Goal: Transaction & Acquisition: Purchase product/service

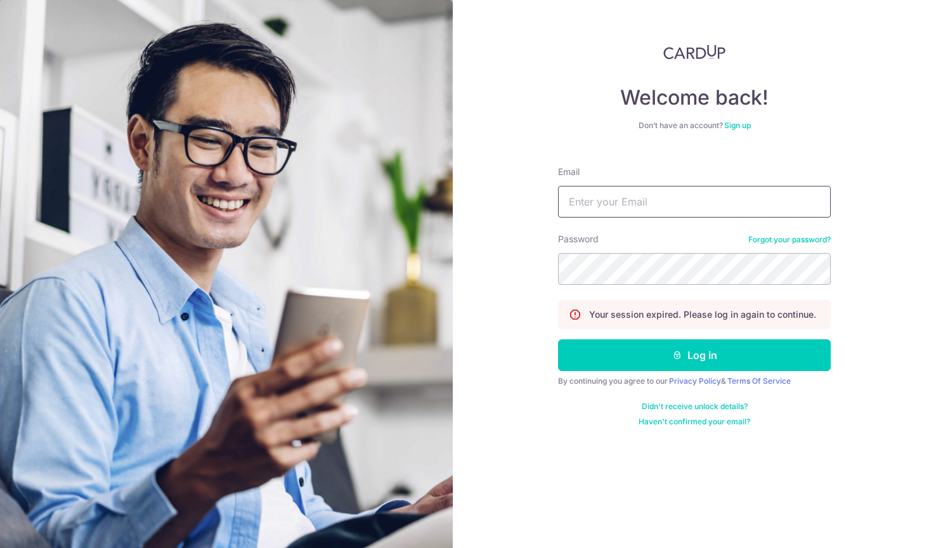
type input "[EMAIL_ADDRESS][DOMAIN_NAME]"
click at [694, 355] on button "Log in" at bounding box center [694, 355] width 273 height 32
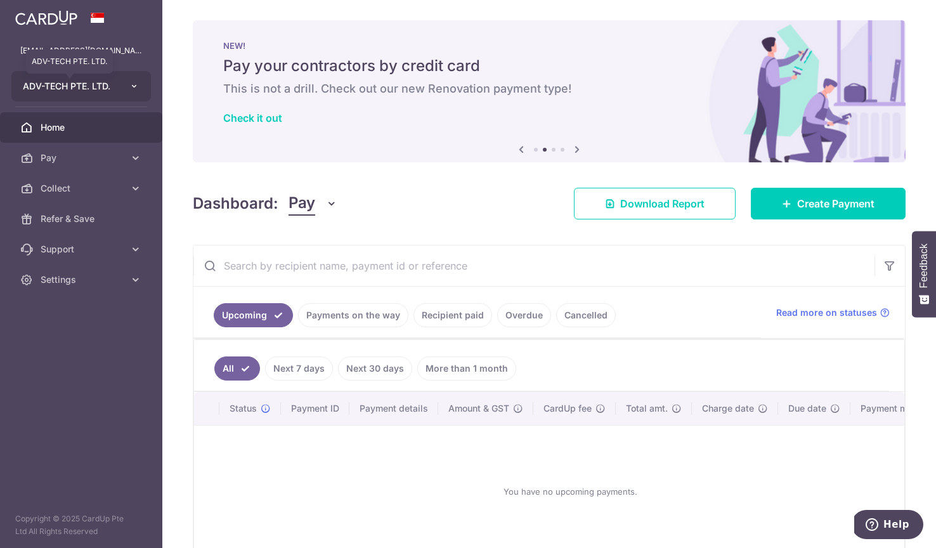
click at [77, 91] on span "ADV-TECH PTE. LTD." at bounding box center [70, 86] width 94 height 13
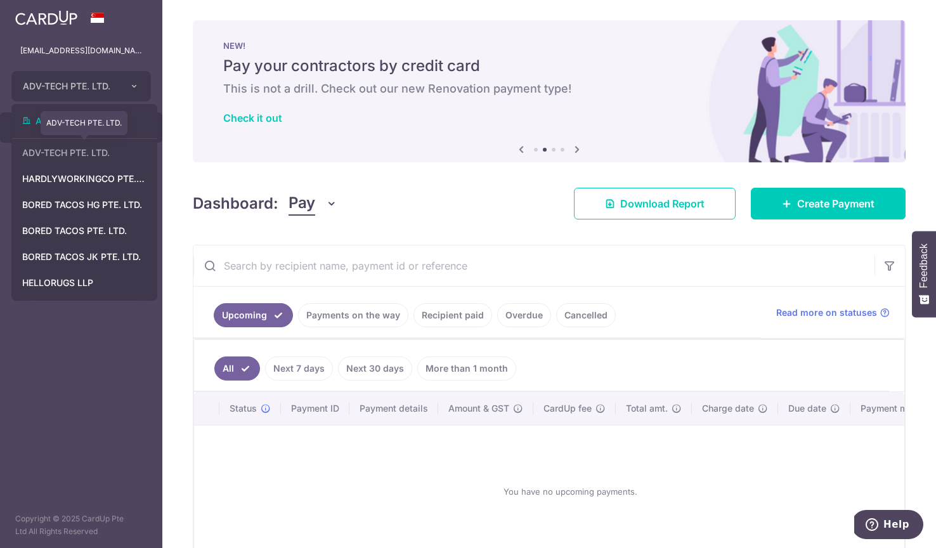
click at [81, 149] on link "ADV-TECH PTE. LTD." at bounding box center [84, 152] width 145 height 23
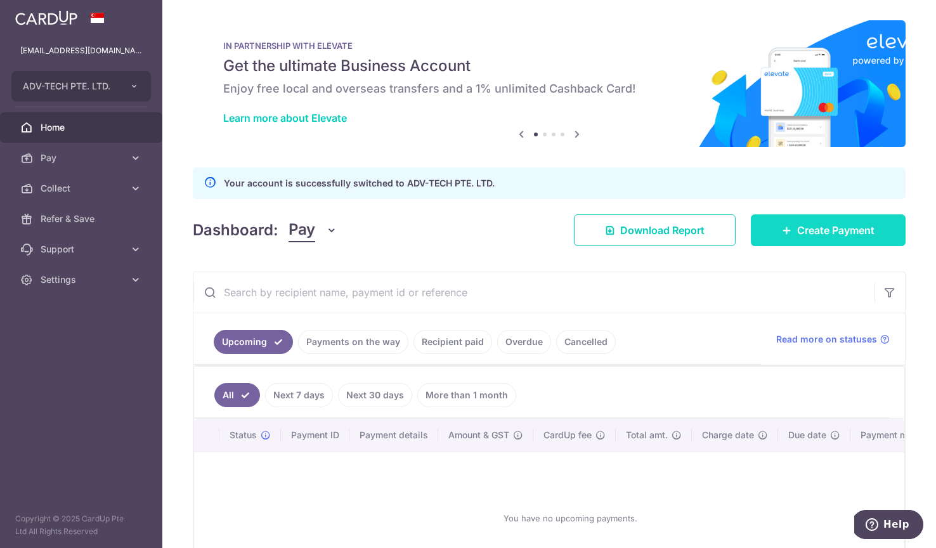
click at [795, 226] on link "Create Payment" at bounding box center [827, 230] width 155 height 32
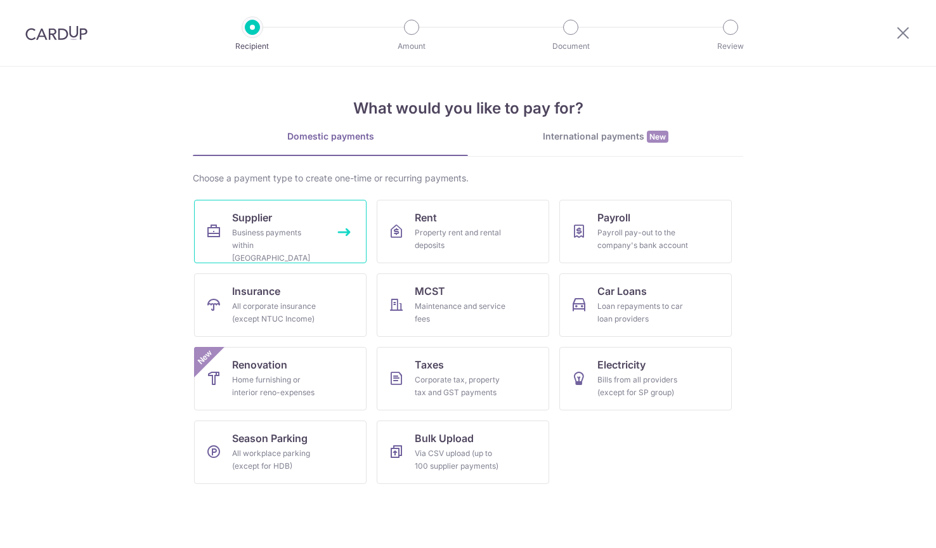
click at [318, 230] on div "Business payments within Singapore" at bounding box center [277, 245] width 91 height 38
click at [402, 239] on link "Rent Property rent and rental deposits" at bounding box center [462, 231] width 172 height 63
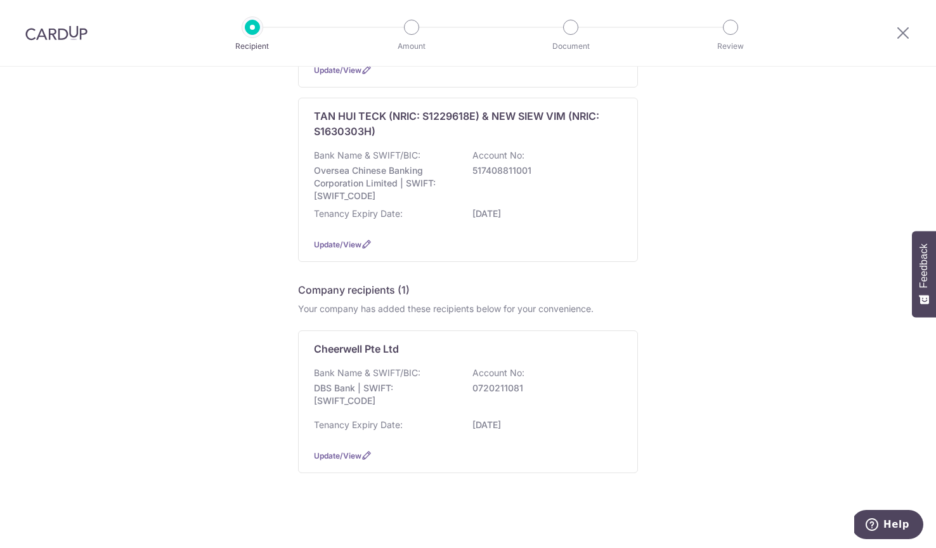
scroll to position [490, 0]
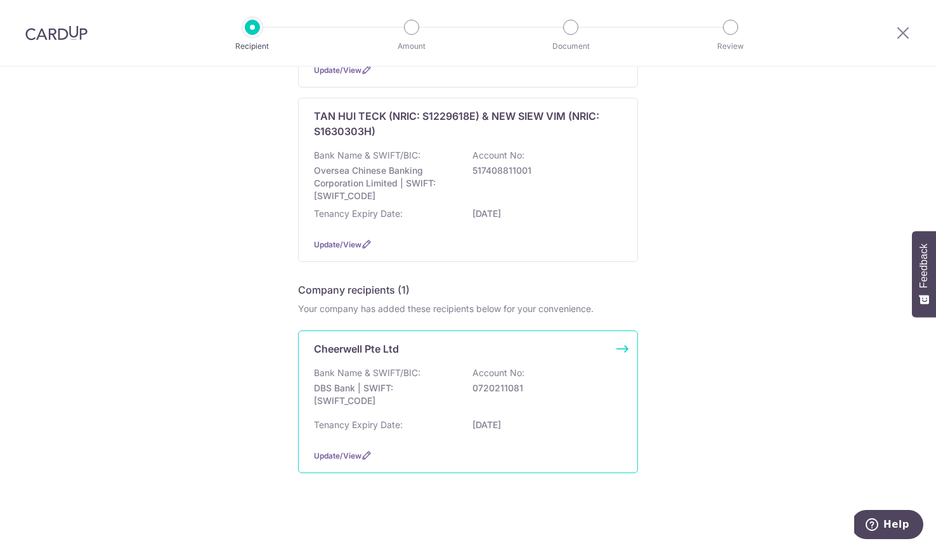
click at [468, 447] on div "Cheerwell Pte Ltd Bank Name & SWIFT/BIC: DBS Bank | SWIFT: DBSSSGSGXXX Account …" at bounding box center [468, 401] width 340 height 143
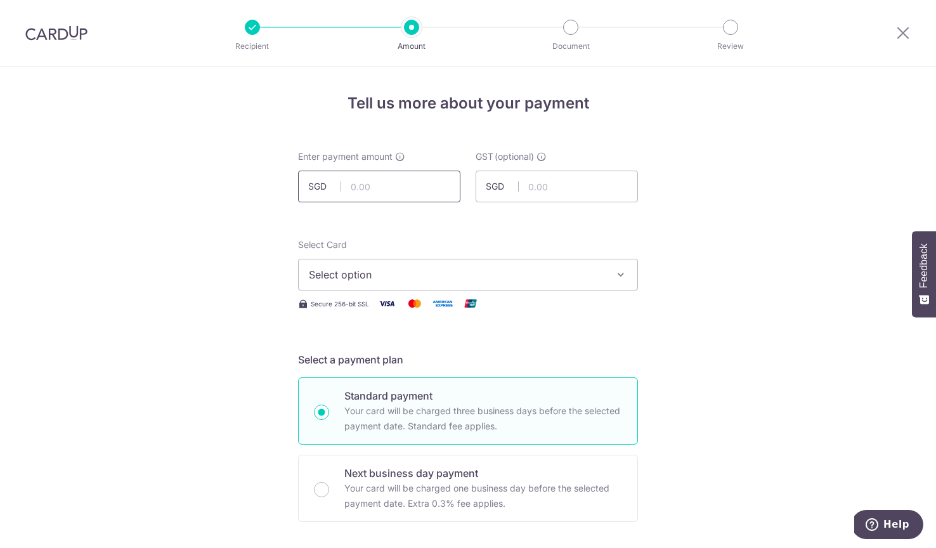
click at [449, 182] on input "text" at bounding box center [379, 186] width 162 height 32
paste input "5,137.10"
type input "5,137.10"
click at [427, 259] on button "Select option" at bounding box center [468, 275] width 340 height 32
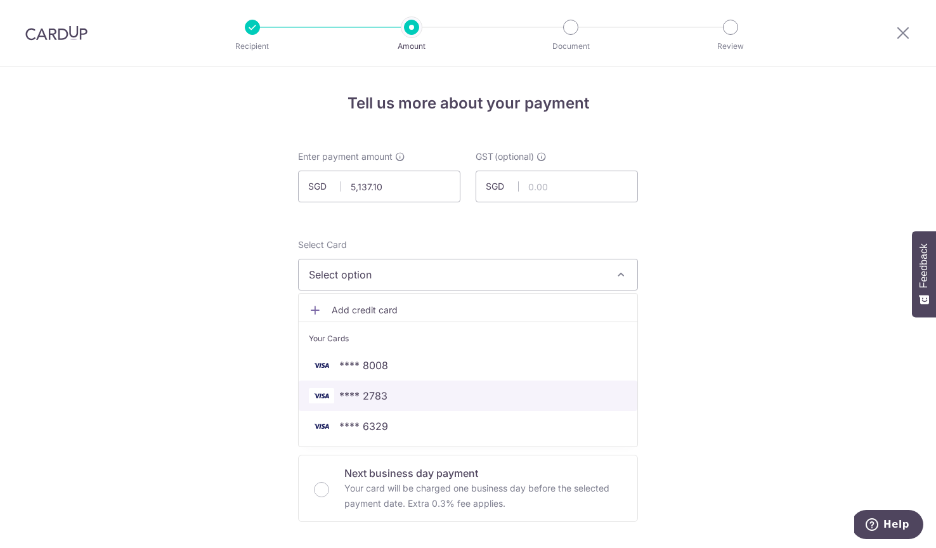
click at [408, 392] on span "**** 2783" at bounding box center [468, 395] width 318 height 15
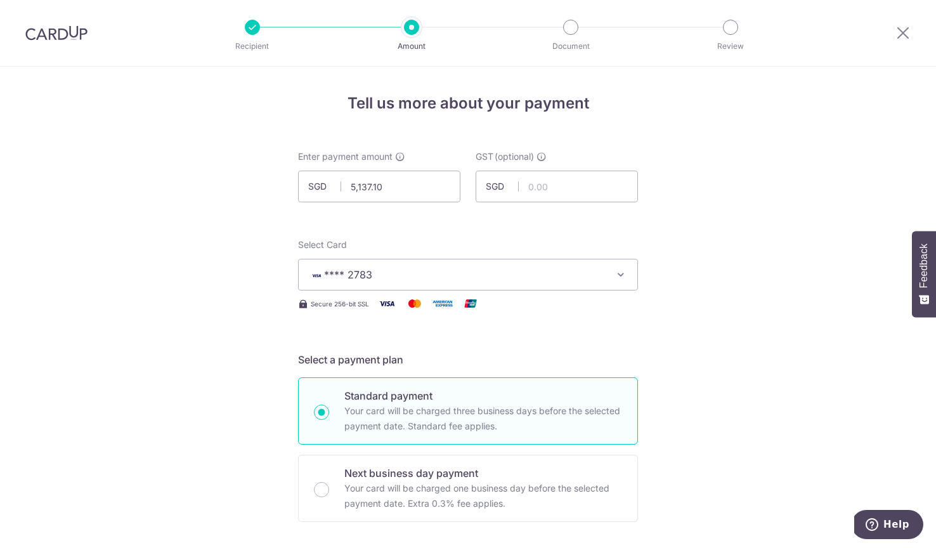
scroll to position [350, 0]
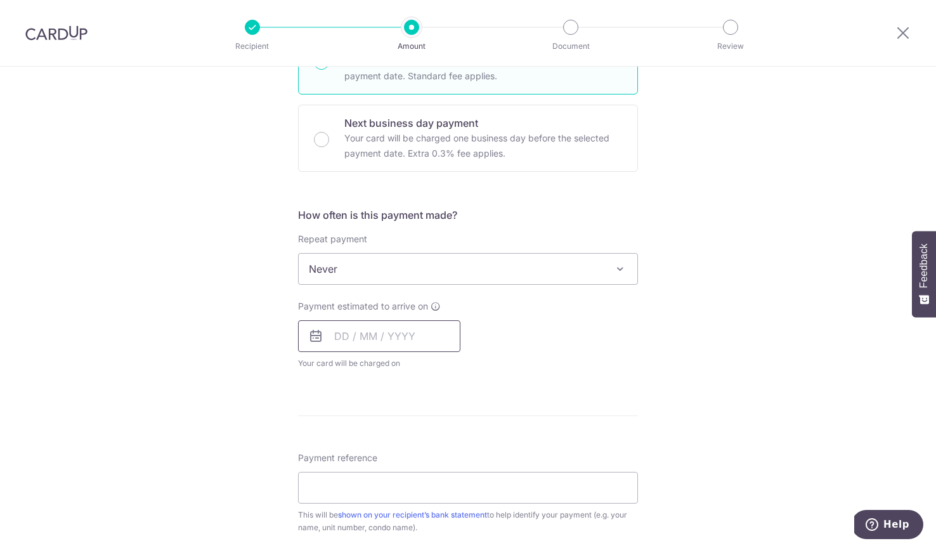
click at [385, 324] on input "text" at bounding box center [379, 336] width 162 height 32
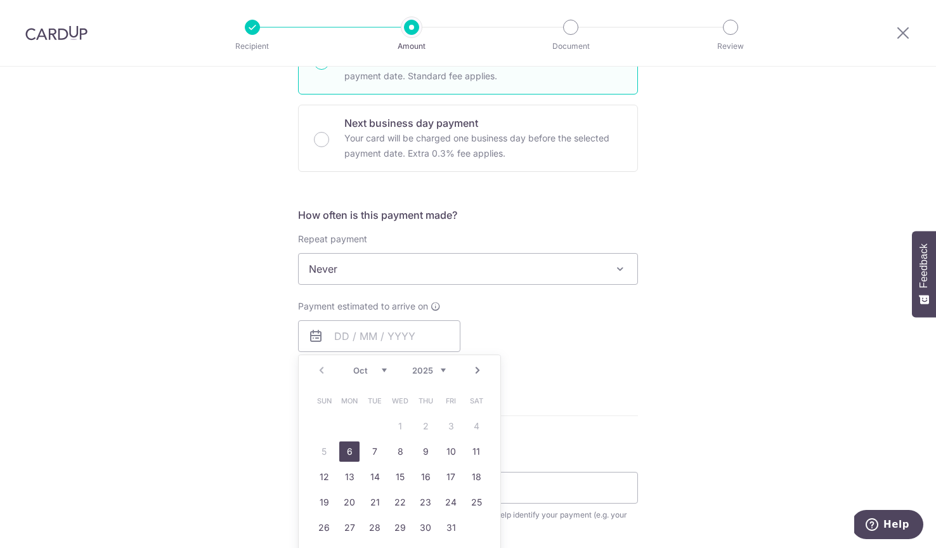
click at [349, 453] on link "6" at bounding box center [349, 451] width 20 height 20
type input "06/10/2025"
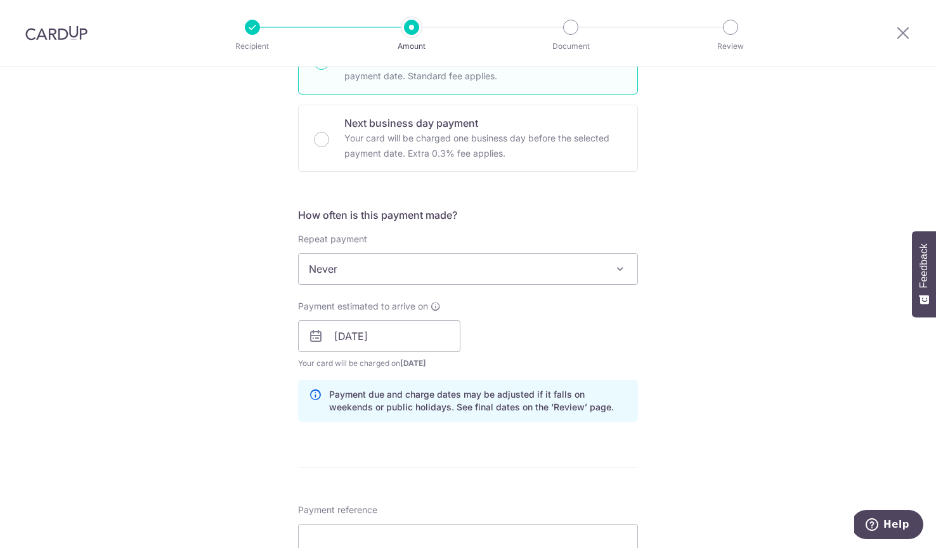
click at [413, 246] on div "Repeat payment Never Every week Every month Every quarter Every half a year Nev…" at bounding box center [468, 259] width 340 height 52
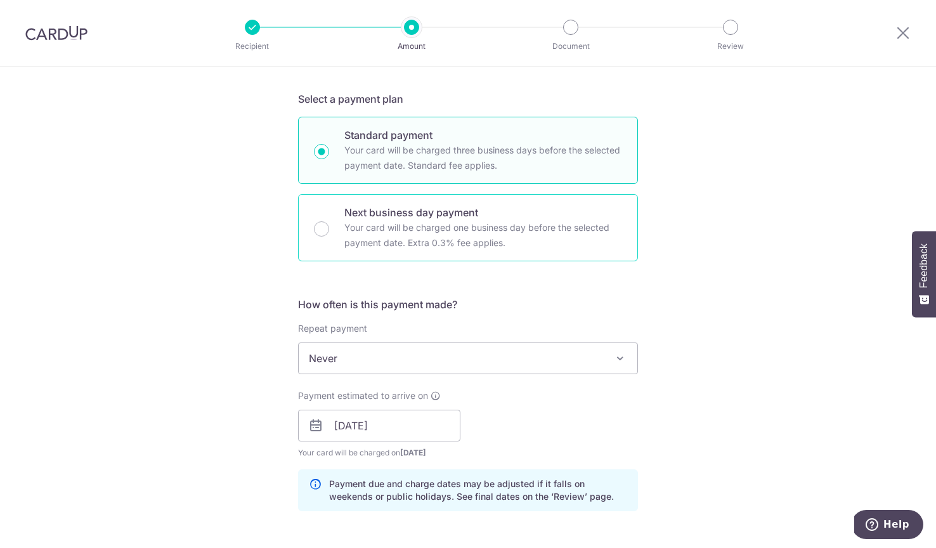
click at [316, 221] on div "Next business day payment Your card will be charged one business day before the…" at bounding box center [468, 227] width 340 height 67
radio input "false"
radio input "true"
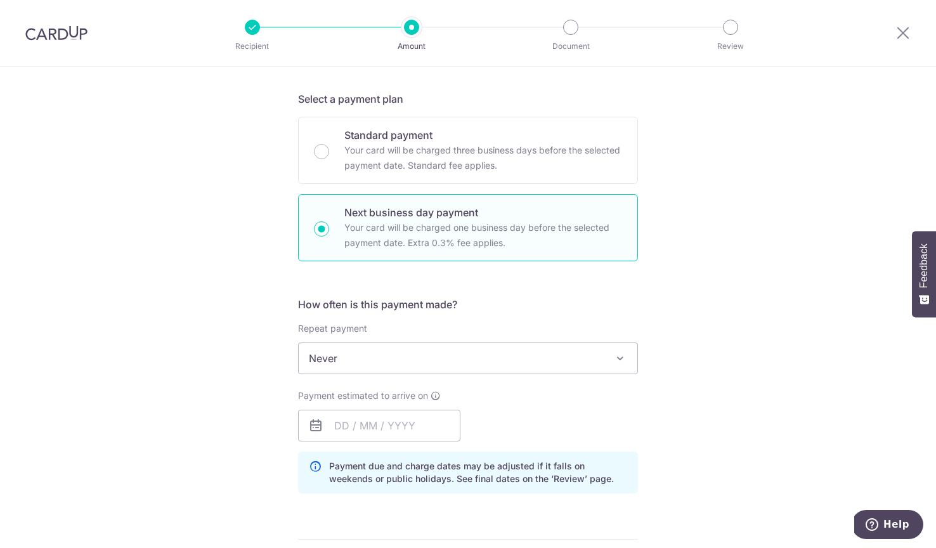
click at [425, 456] on div "Payment due and charge dates may be adjusted if it falls on weekends or public …" at bounding box center [468, 472] width 340 height 42
click at [421, 428] on input "text" at bounding box center [379, 425] width 162 height 32
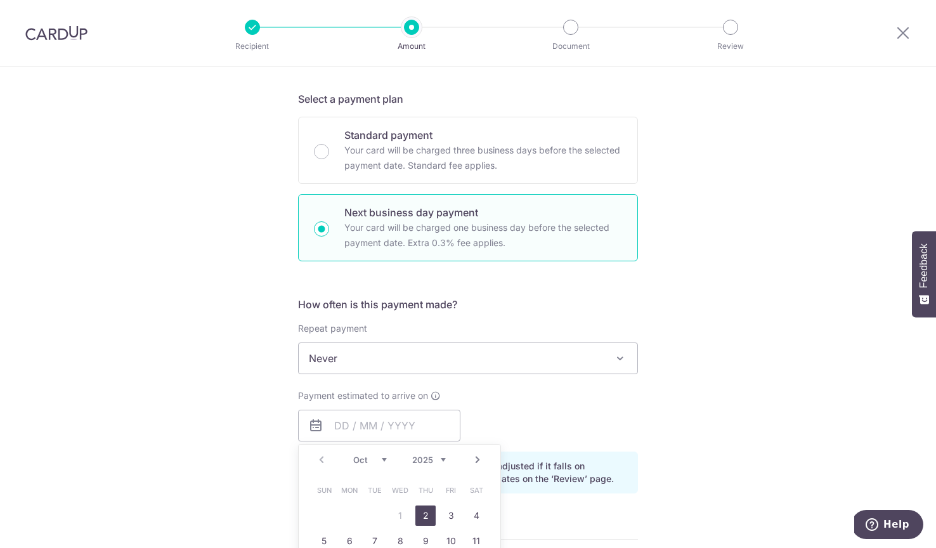
click at [430, 517] on link "2" at bounding box center [425, 515] width 20 height 20
type input "02/10/2025"
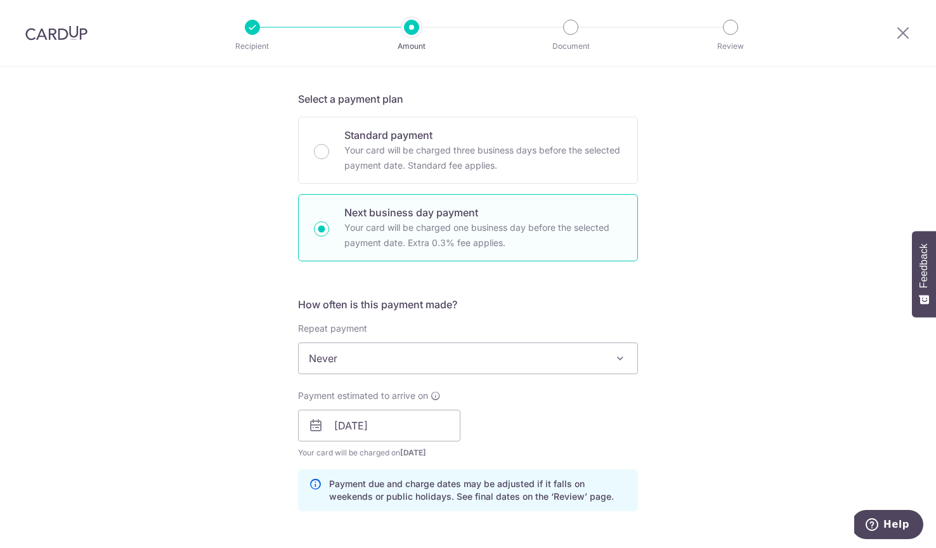
scroll to position [568, 0]
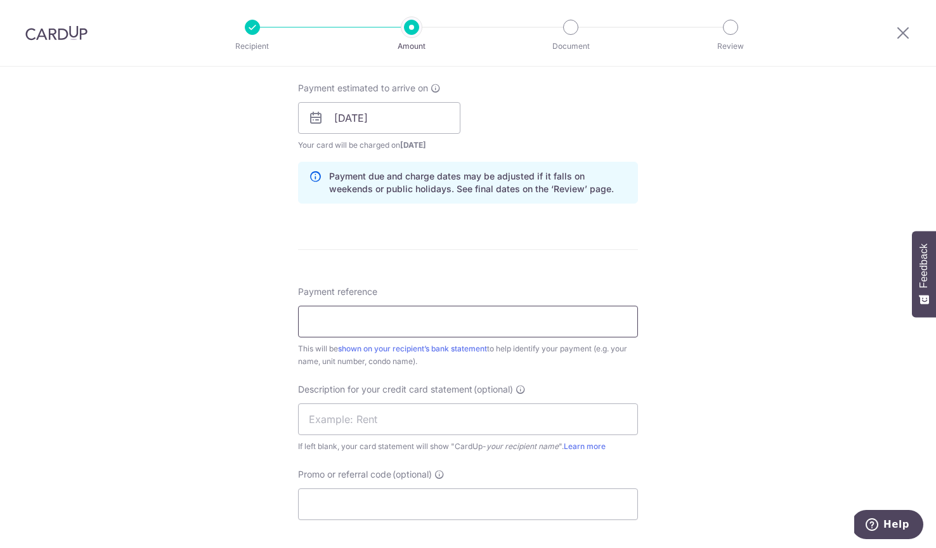
click at [366, 307] on input "Payment reference" at bounding box center [468, 322] width 340 height 32
paste input "CW-588"
click at [331, 328] on input "CW-588" at bounding box center [468, 322] width 340 height 32
click at [332, 316] on input "CW-588" at bounding box center [468, 322] width 340 height 32
type input "CW588"
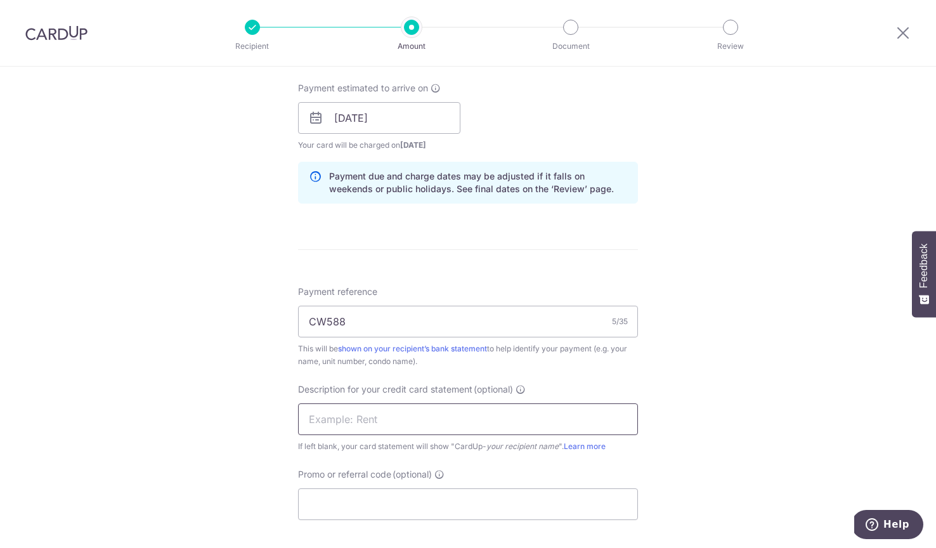
click at [363, 429] on input "text" at bounding box center [468, 419] width 340 height 32
type input "MARLOWS RENT"
click at [361, 497] on input "Promo or referral code (optional)" at bounding box center [468, 504] width 340 height 32
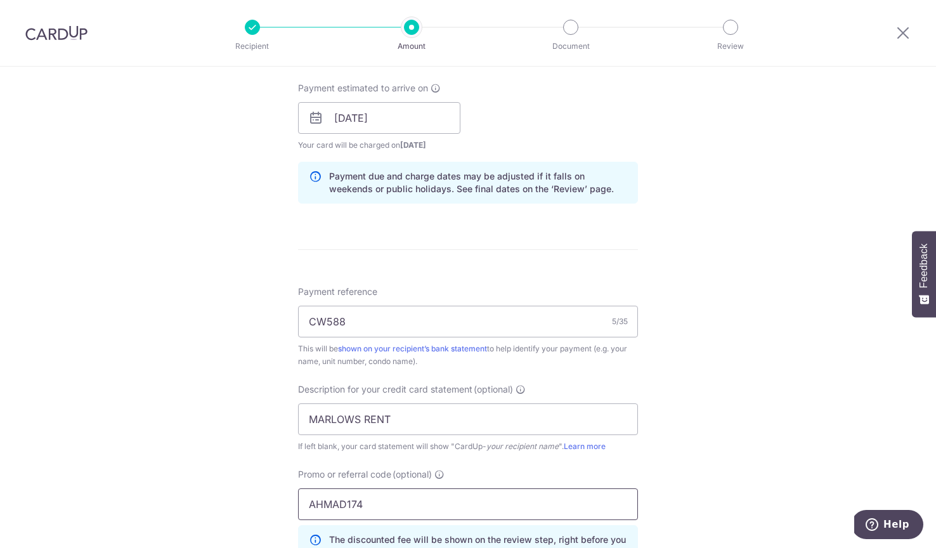
type input "AHMAD174"
click at [269, 493] on div "Tell us more about your payment Enter payment amount SGD 5,137.10 5137.10 GST (…" at bounding box center [468, 200] width 936 height 1402
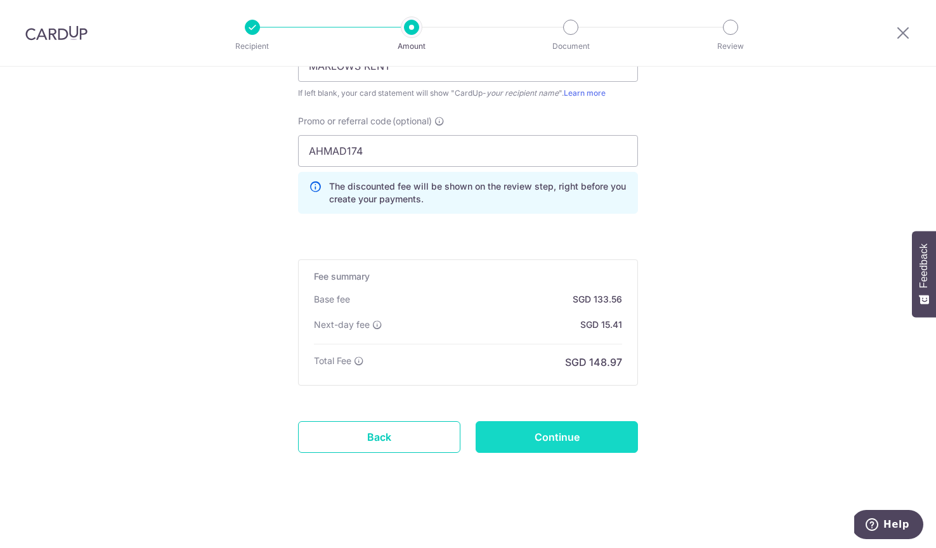
scroll to position [921, 0]
click at [550, 442] on input "Continue" at bounding box center [556, 437] width 162 height 32
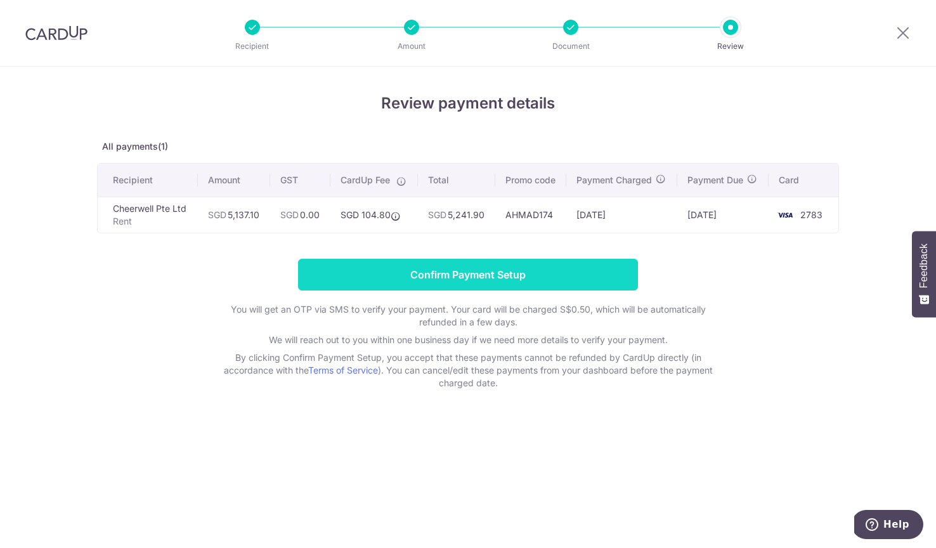
click at [409, 281] on input "Confirm Payment Setup" at bounding box center [468, 275] width 340 height 32
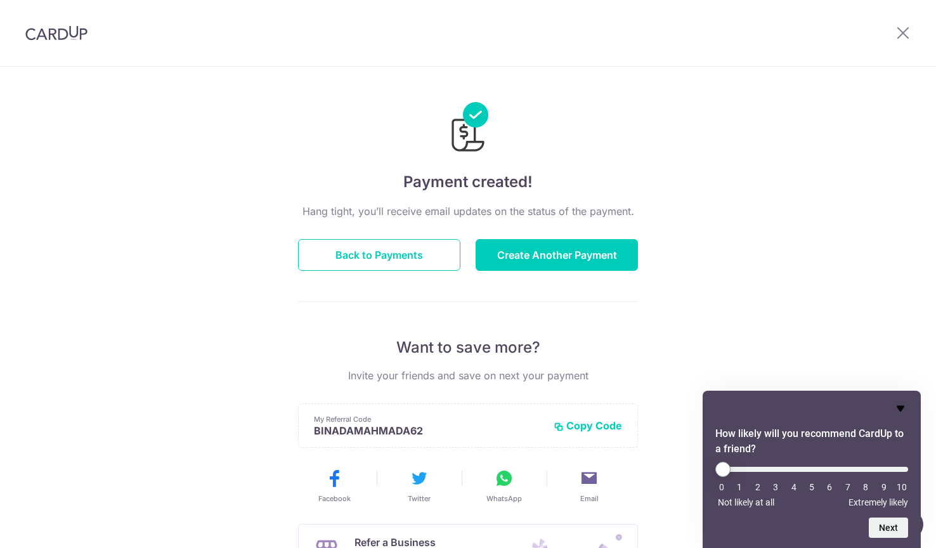
click at [901, 407] on icon "Hide survey" at bounding box center [900, 409] width 8 height 6
